Goal: Find specific fact: Find specific fact

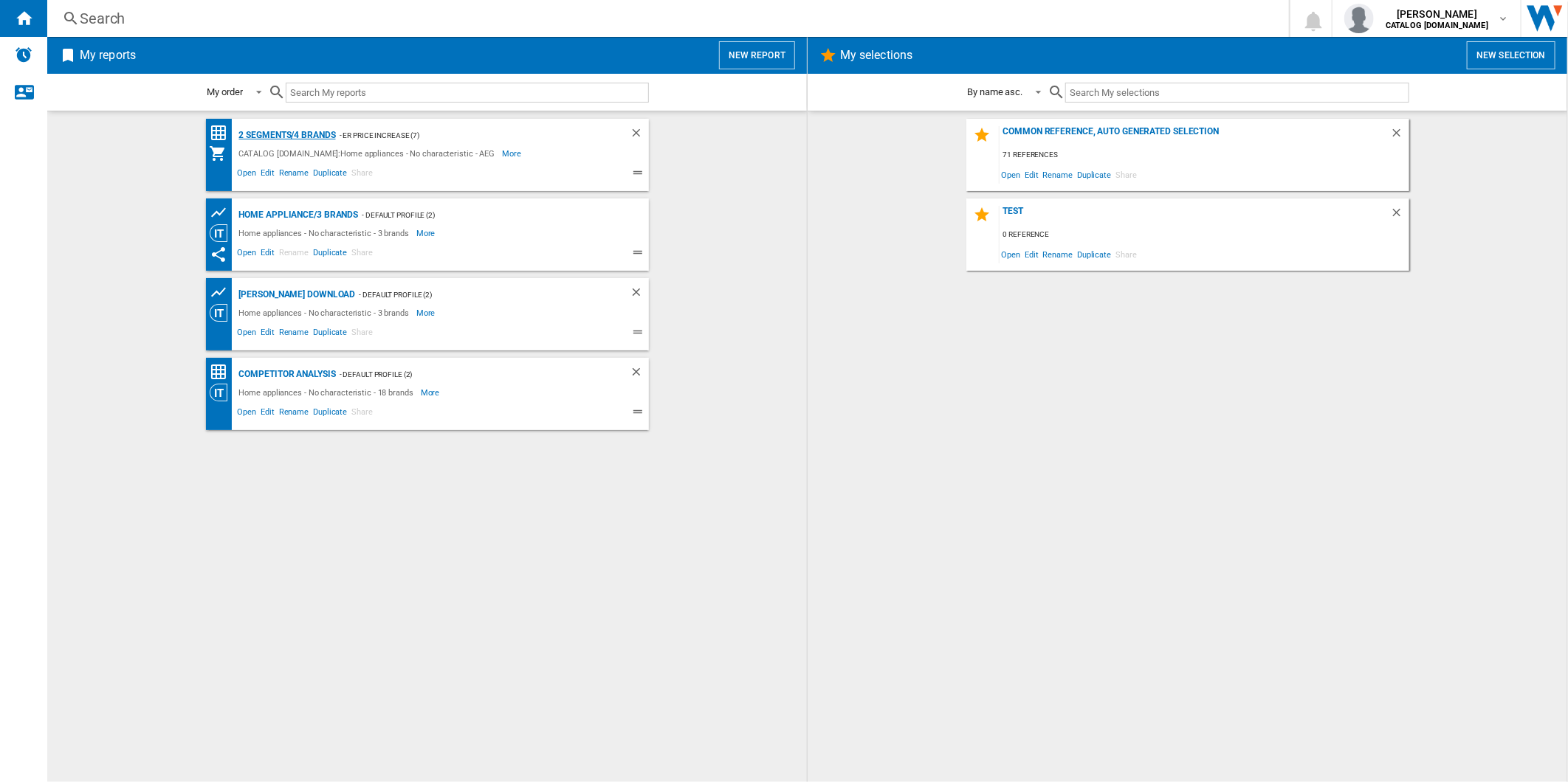
click at [319, 135] on div "2 segments/4 brands" at bounding box center [286, 135] width 101 height 18
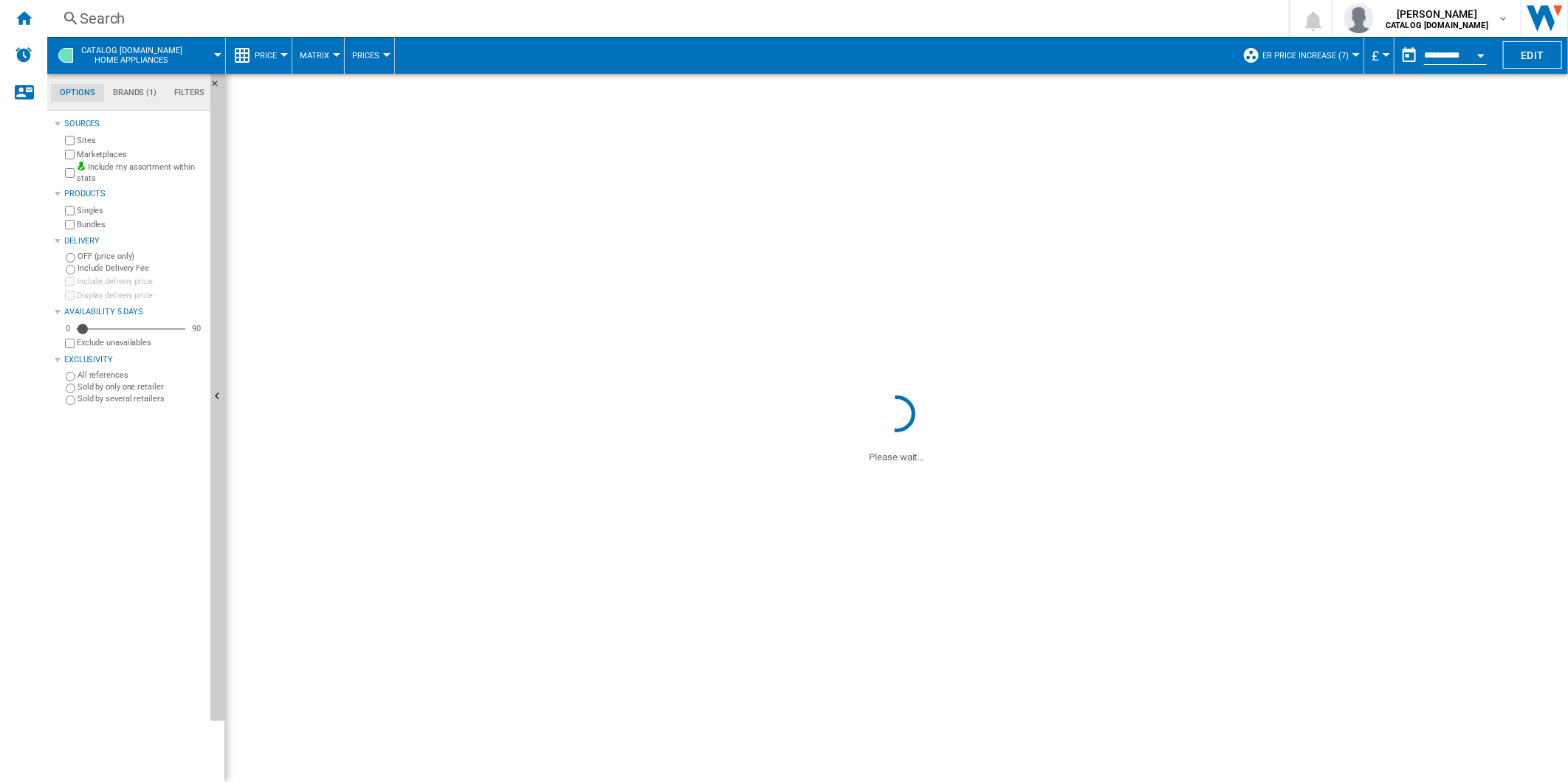
click at [705, 23] on div "Search" at bounding box center [664, 18] width 1171 height 20
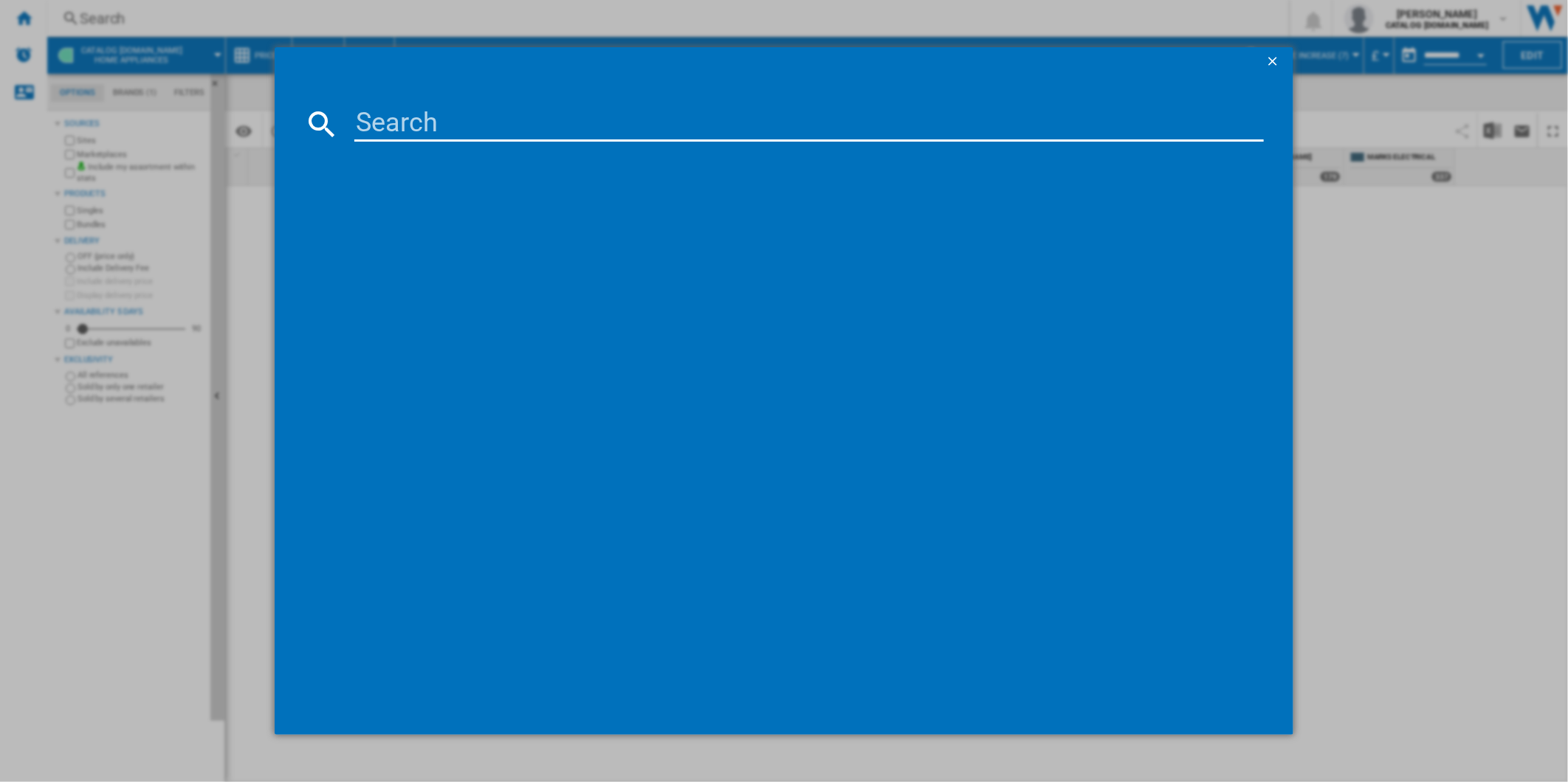
click at [544, 119] on input at bounding box center [809, 124] width 910 height 36
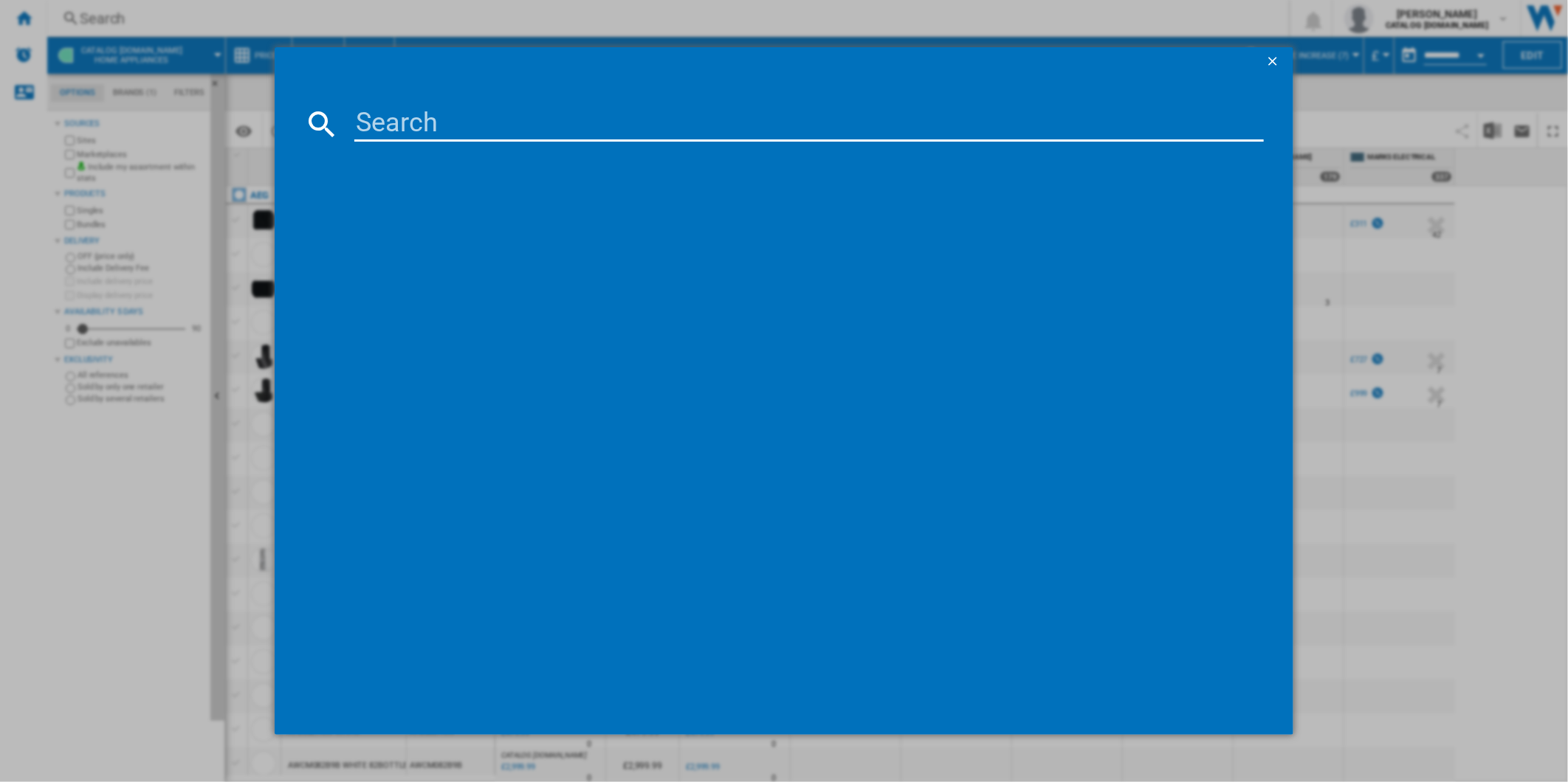
paste input "TK9NK821B"
type input "TK9NK821B"
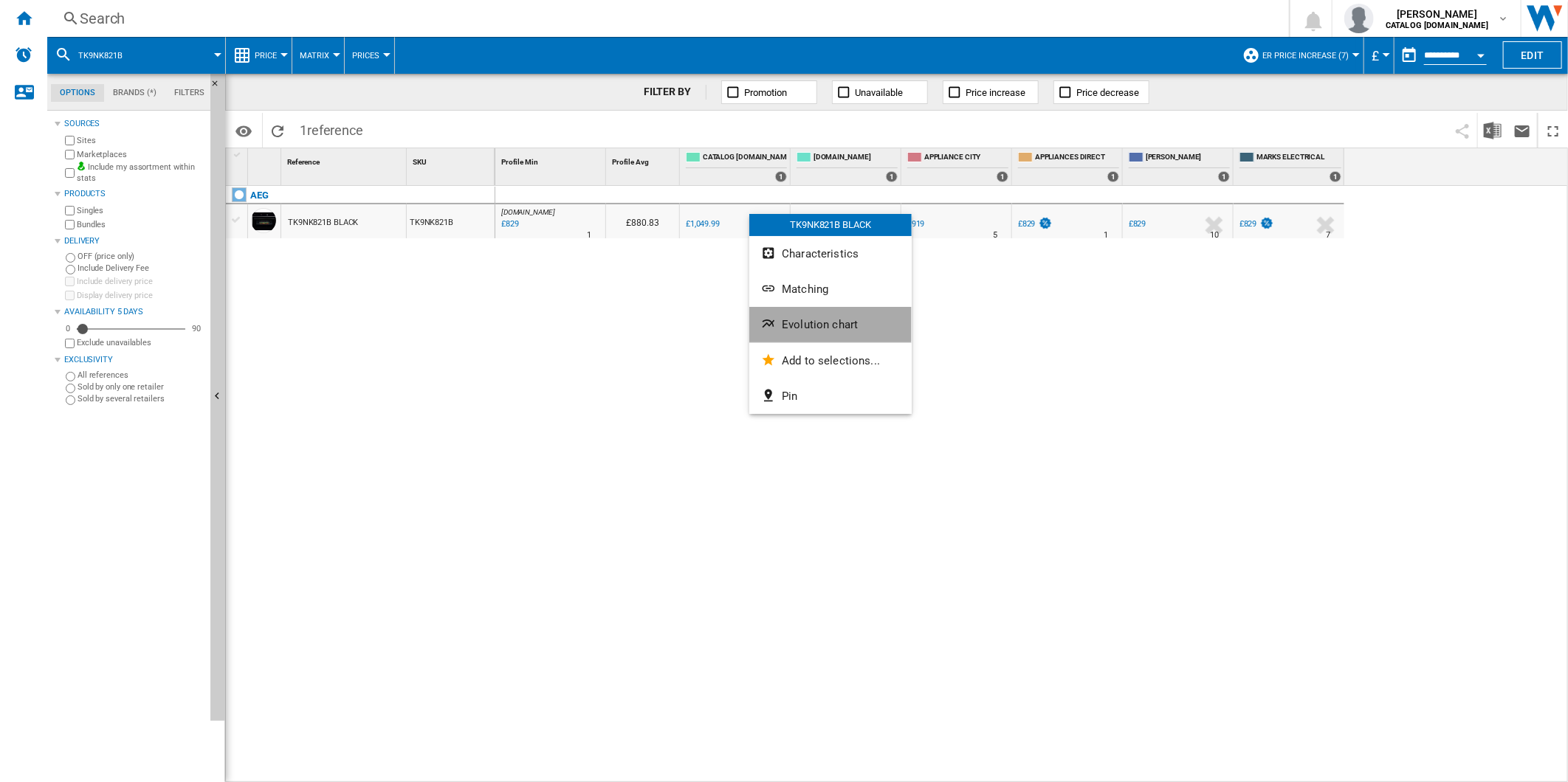
click at [821, 319] on span "Evolution chart" at bounding box center [819, 325] width 76 height 14
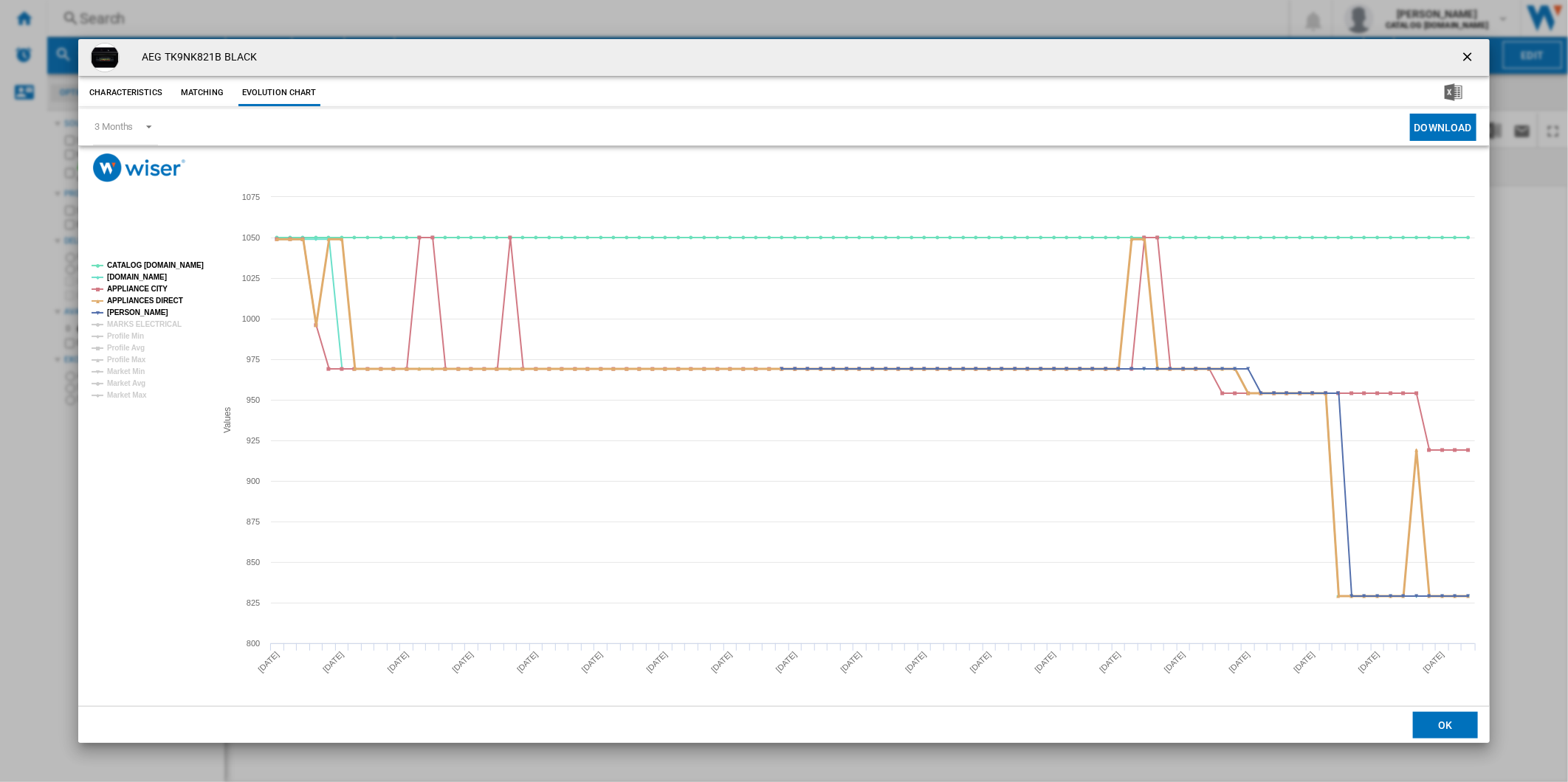
click at [136, 299] on tspan "APPLIANCES DIRECT" at bounding box center [145, 301] width 76 height 8
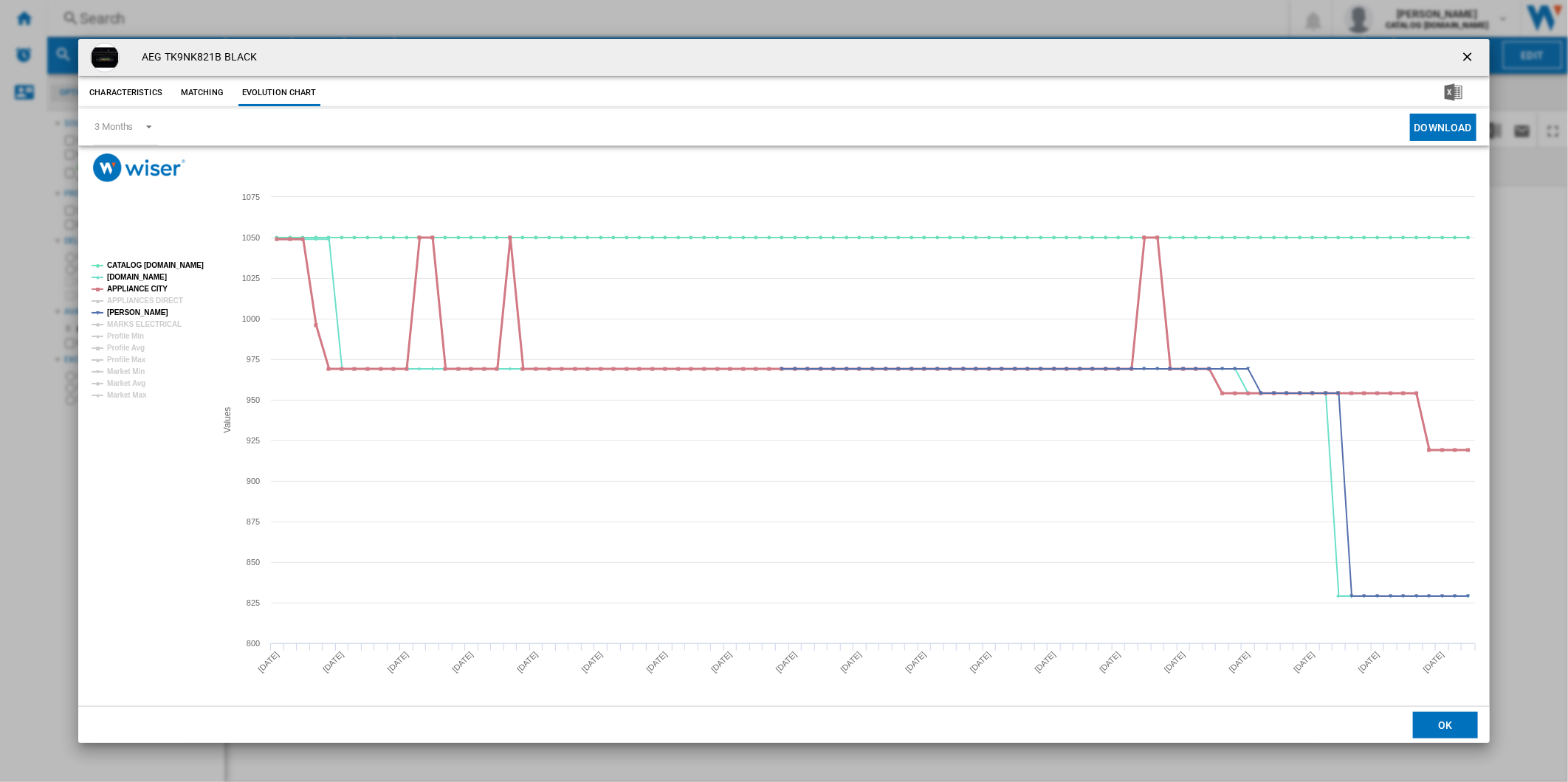
click at [138, 289] on tspan "APPLIANCE CITY" at bounding box center [138, 289] width 60 height 8
